Goal: Transaction & Acquisition: Purchase product/service

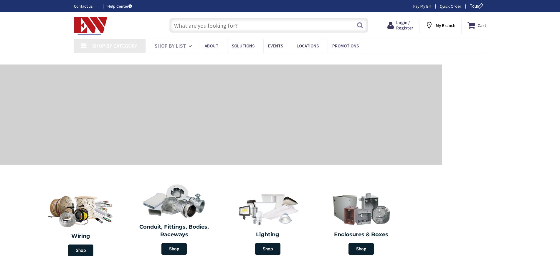
type input "[GEOGRAPHIC_DATA], [GEOGRAPHIC_DATA]"
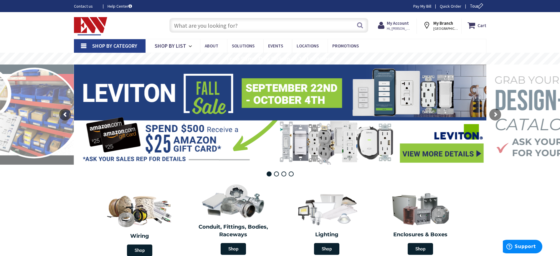
click at [208, 23] on input "text" at bounding box center [269, 25] width 199 height 15
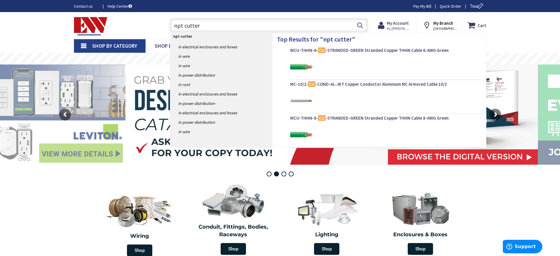
type input "npt cutters"
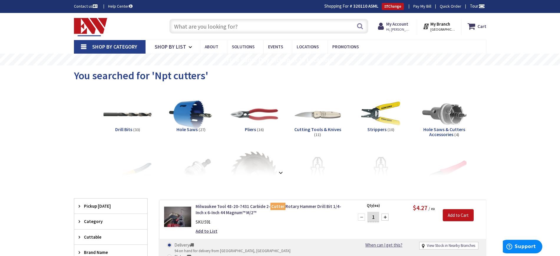
click at [213, 23] on input "text" at bounding box center [269, 26] width 199 height 15
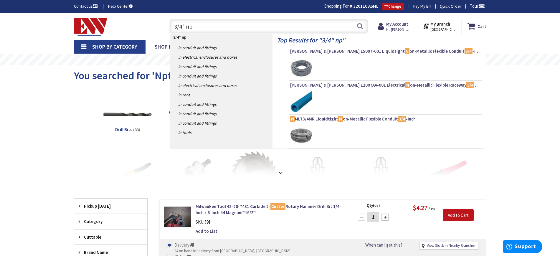
type input "3/4" npt"
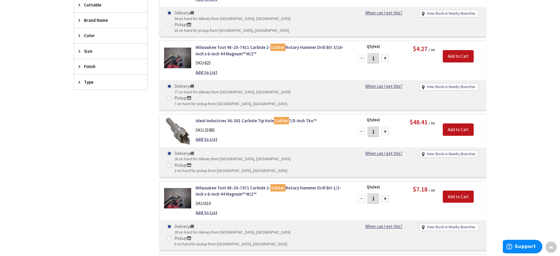
scroll to position [258, 0]
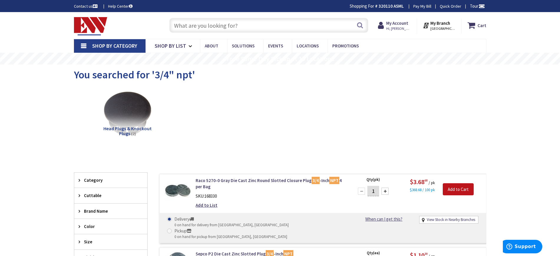
click at [98, 46] on span "Shop By Category" at bounding box center [114, 45] width 45 height 7
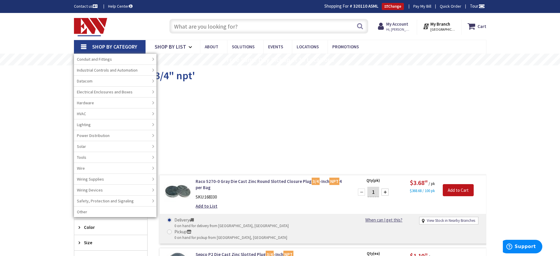
click at [223, 29] on input "text" at bounding box center [269, 26] width 199 height 15
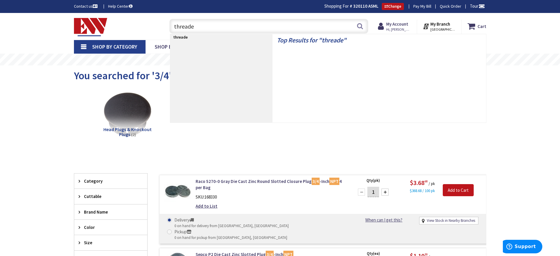
type input "threader"
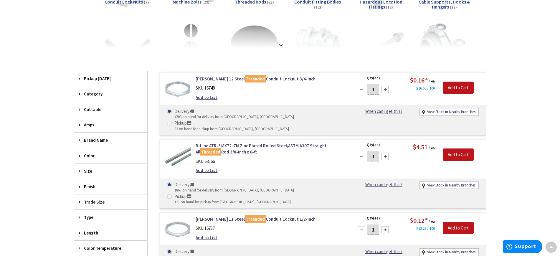
scroll to position [37, 0]
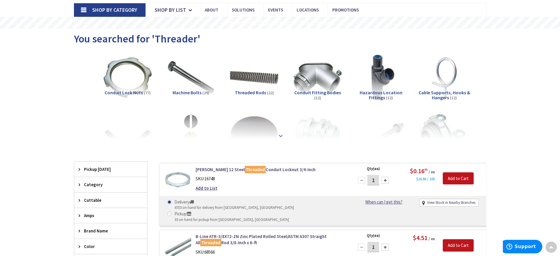
click at [279, 133] on strong at bounding box center [280, 135] width 7 height 6
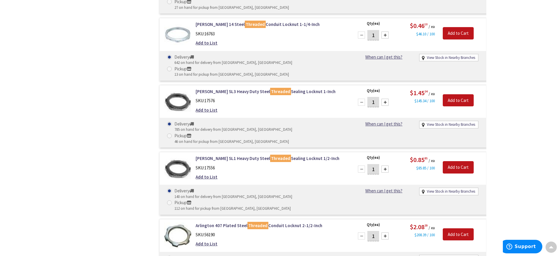
scroll to position [1770, 0]
